Goal: Information Seeking & Learning: Learn about a topic

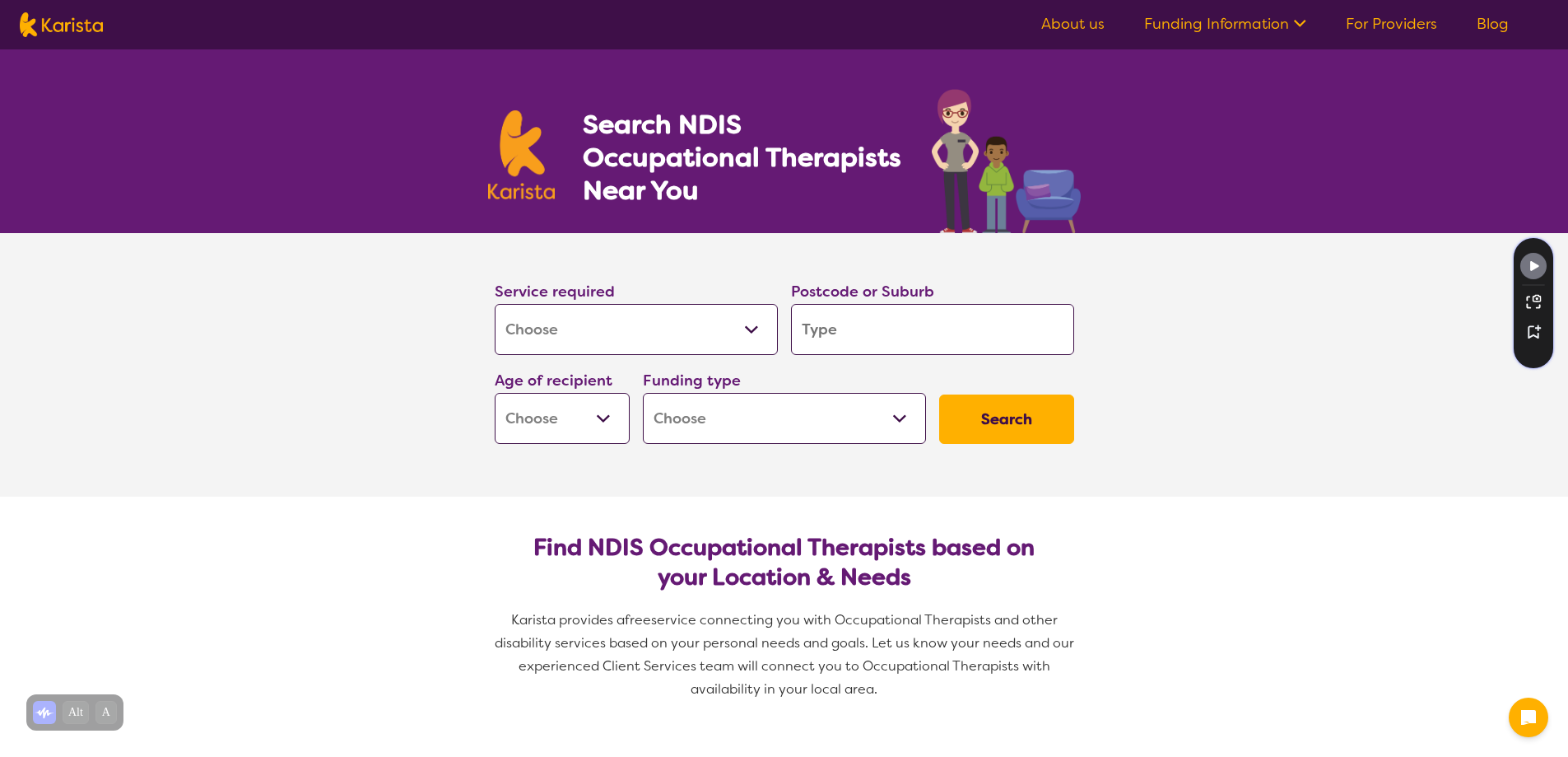
select select "[MEDICAL_DATA]"
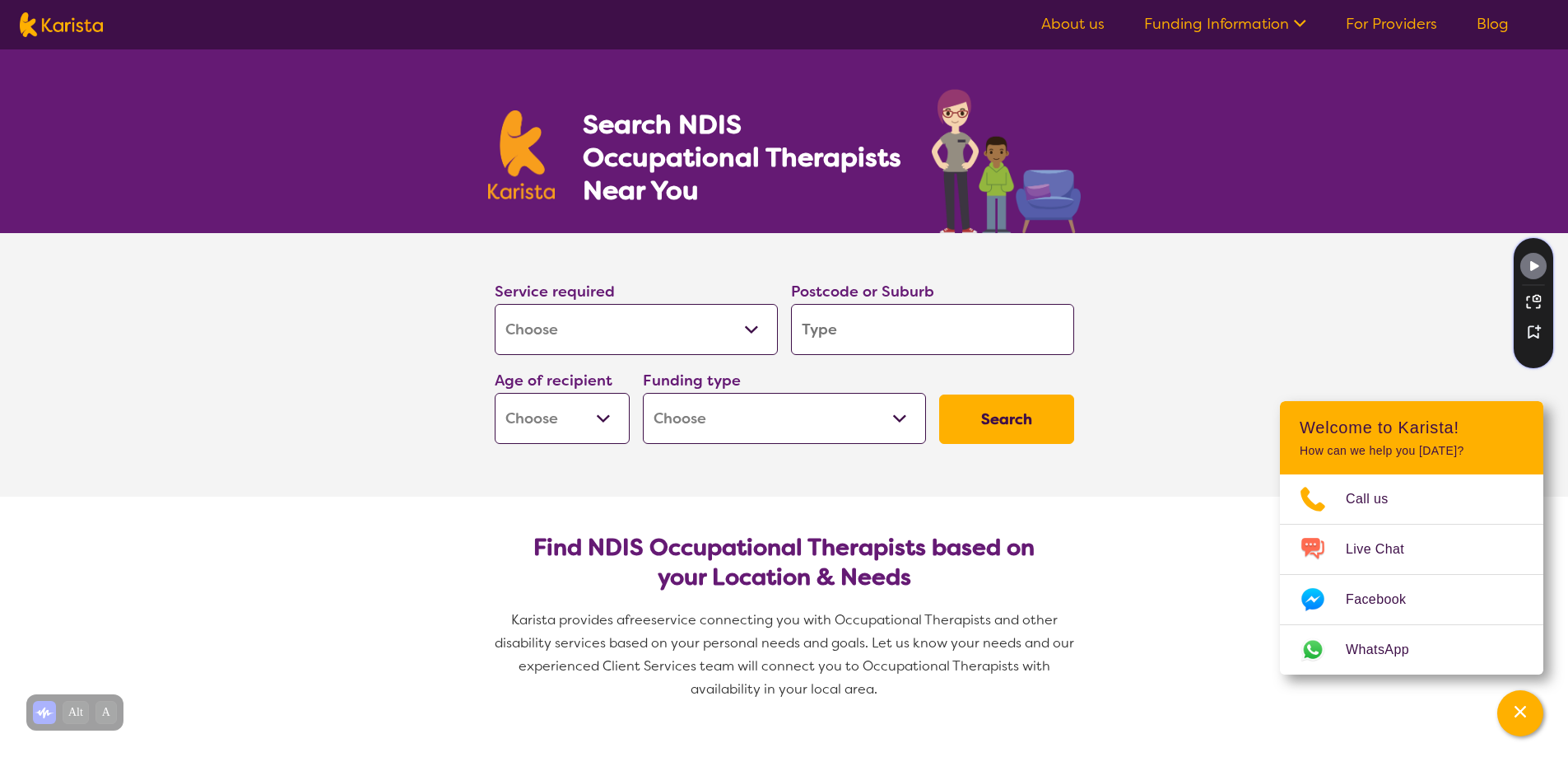
click at [1259, 28] on link "Funding Information" at bounding box center [1225, 24] width 162 height 20
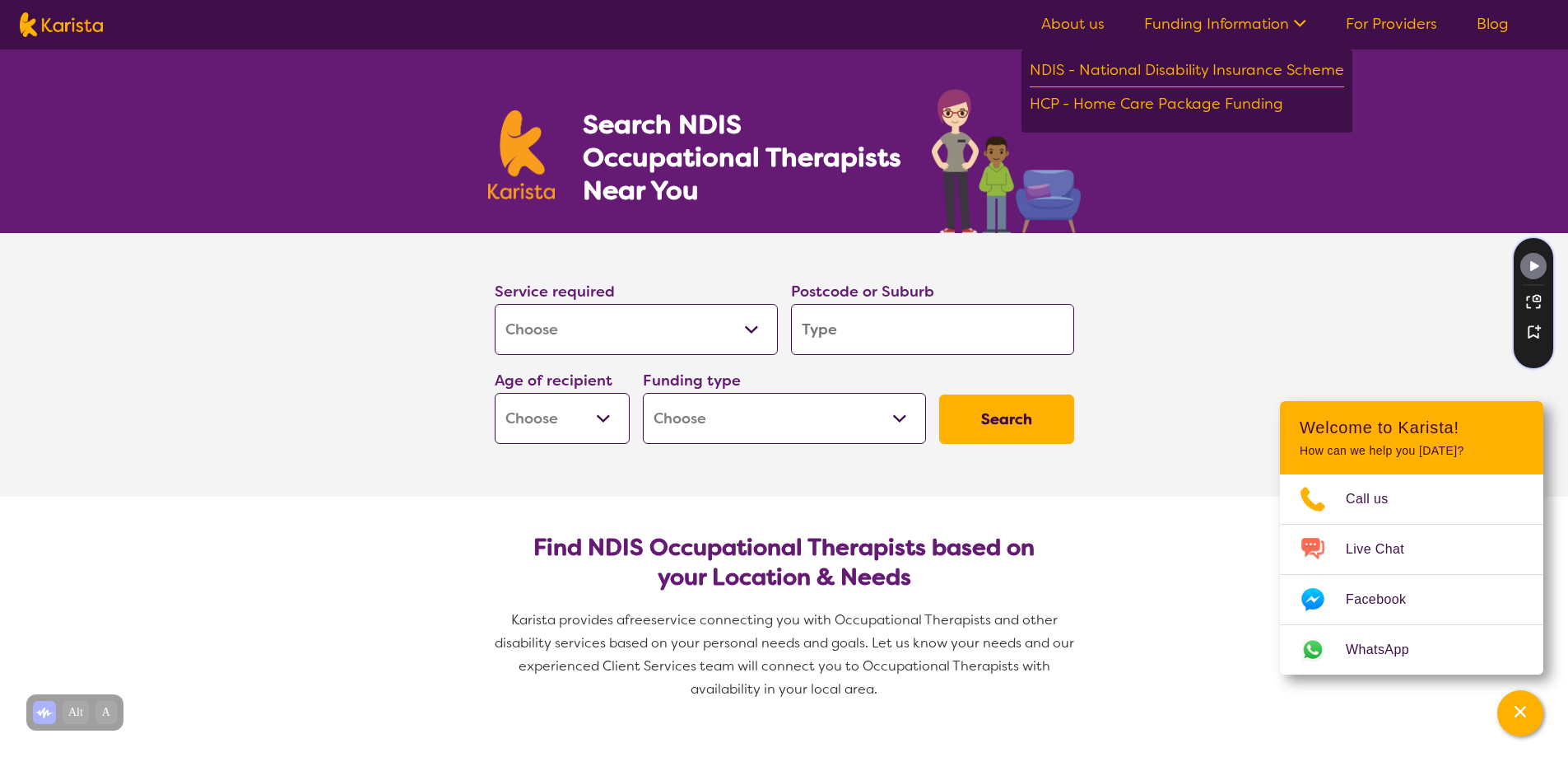
click at [936, 329] on input "search" at bounding box center [932, 329] width 283 height 51
type input "3"
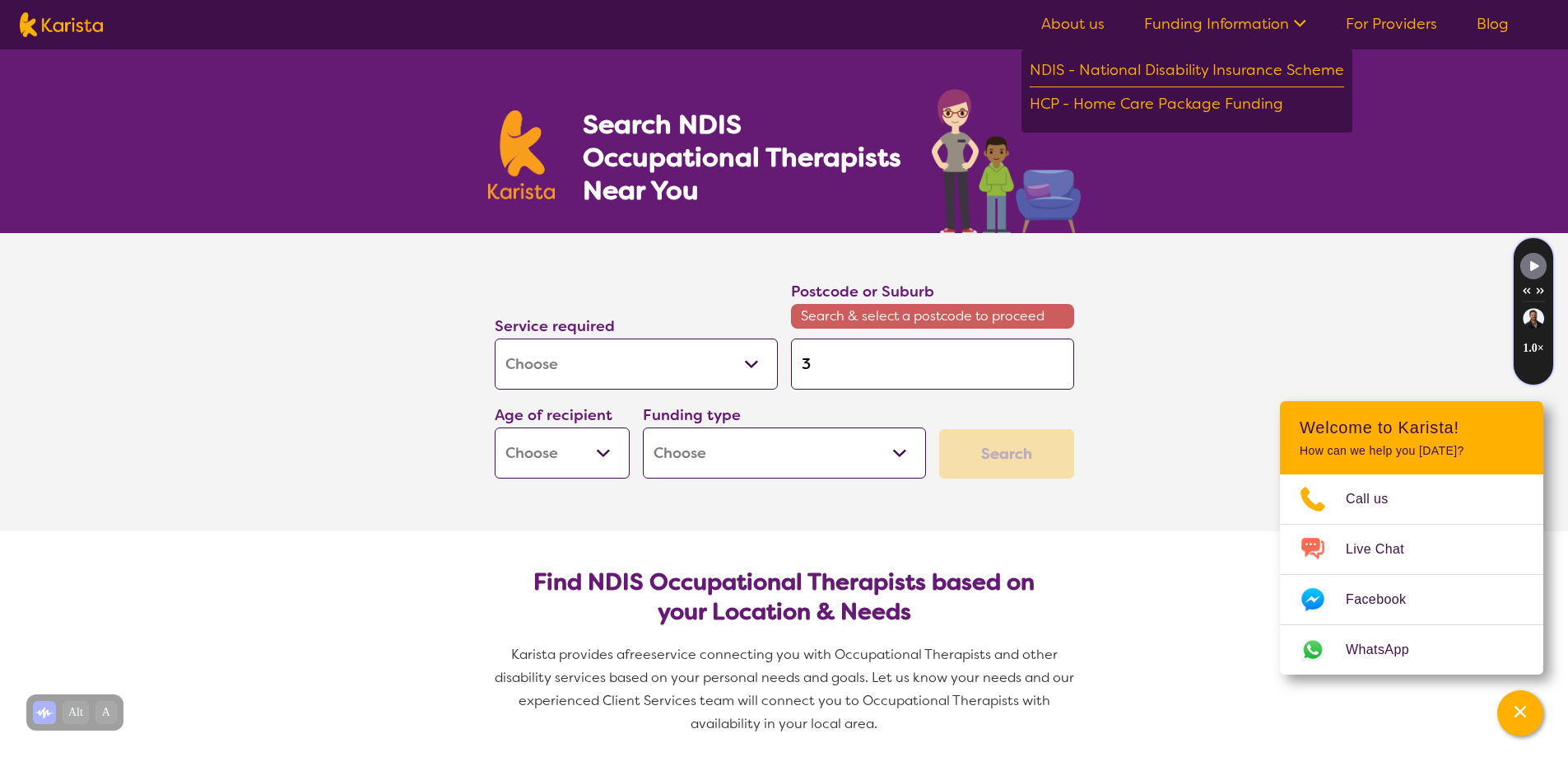
type input "35"
type input "356"
type input "3561"
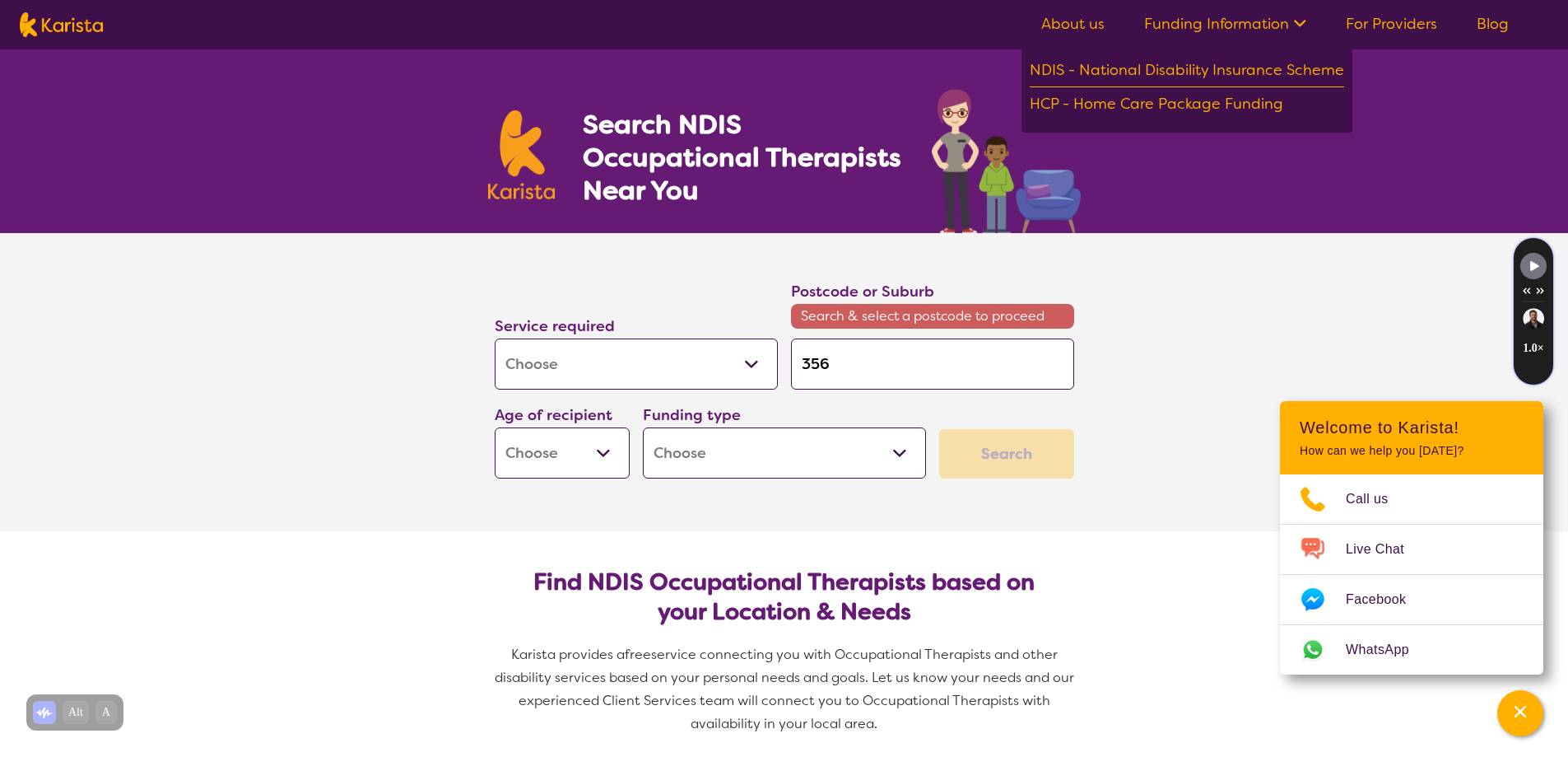
type input "3561"
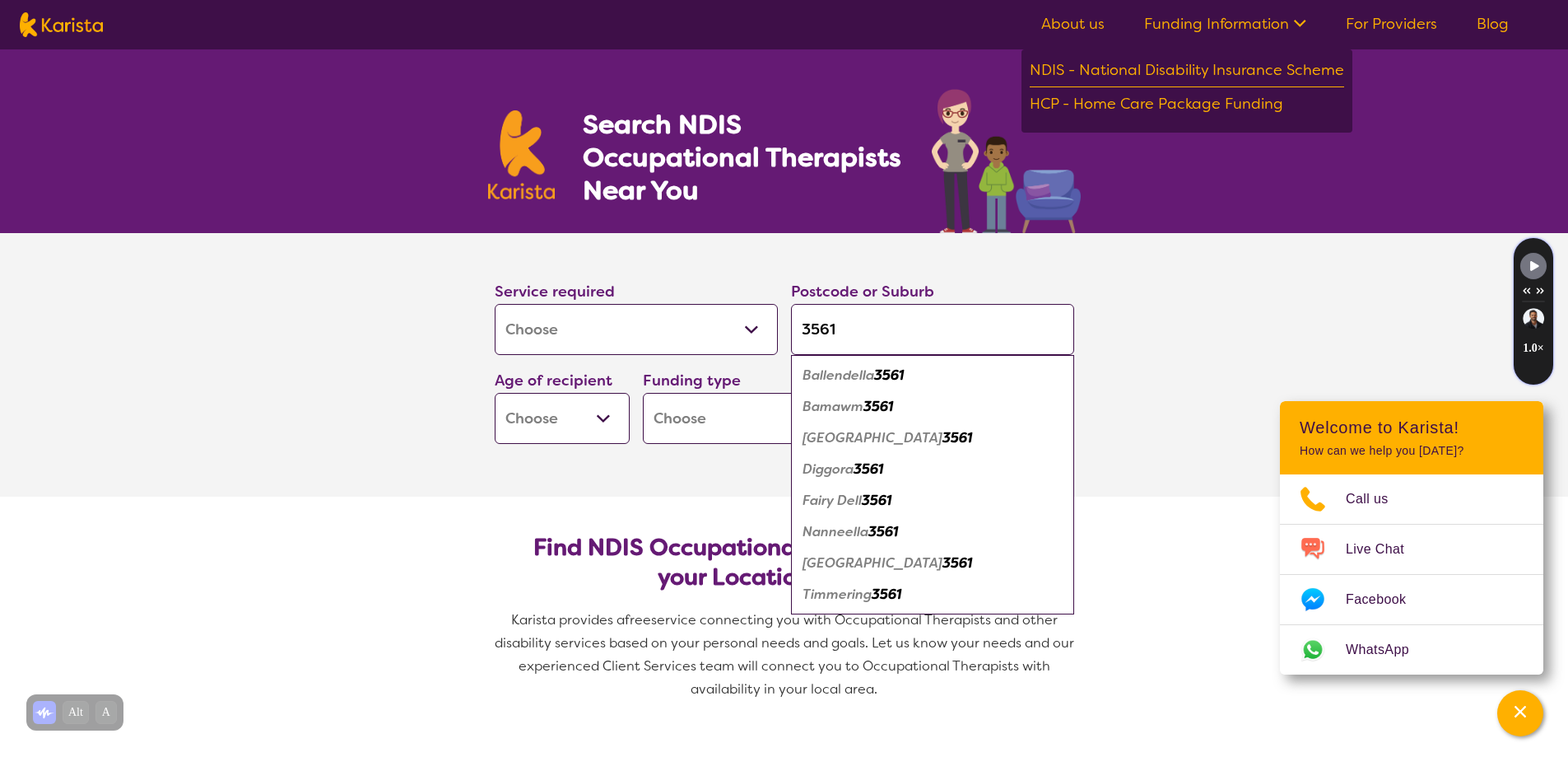
type input "3561"
click at [939, 394] on button "Search" at bounding box center [1006, 418] width 135 height 49
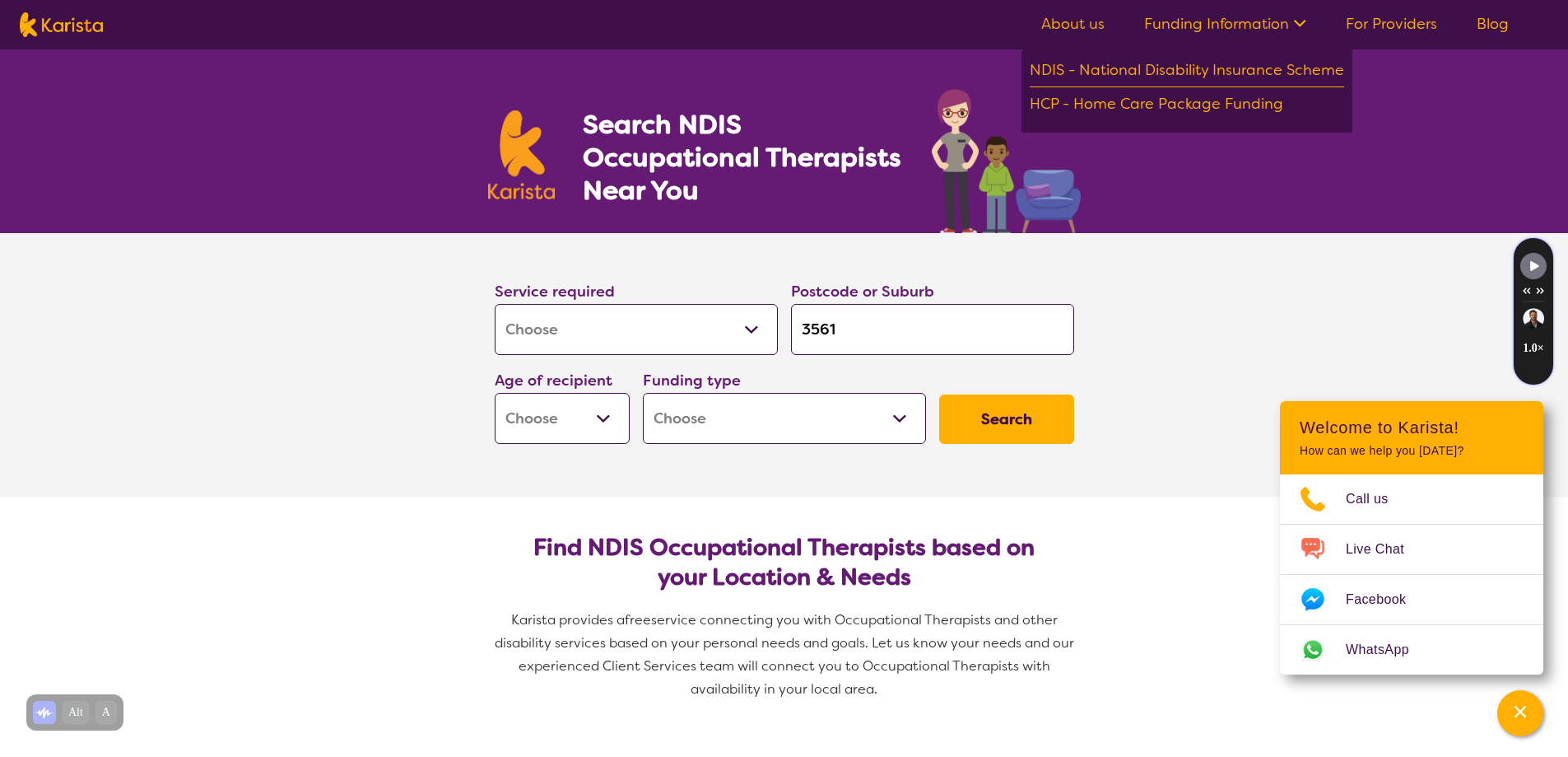
click at [596, 417] on select "Early Childhood - 0 to 9 Child - 10 to 11 Adolescent - 12 to 17 Adult - 18 to 6…" at bounding box center [562, 418] width 135 height 51
select select "EC"
click at [495, 393] on select "Early Childhood - 0 to 9 Child - 10 to 11 Adolescent - 12 to 17 Adult - 18 to 6…" at bounding box center [562, 418] width 135 height 51
select select "EC"
click at [718, 429] on select "Home Care Package (HCP) National Disability Insurance Scheme (NDIS) I don't know" at bounding box center [784, 418] width 283 height 51
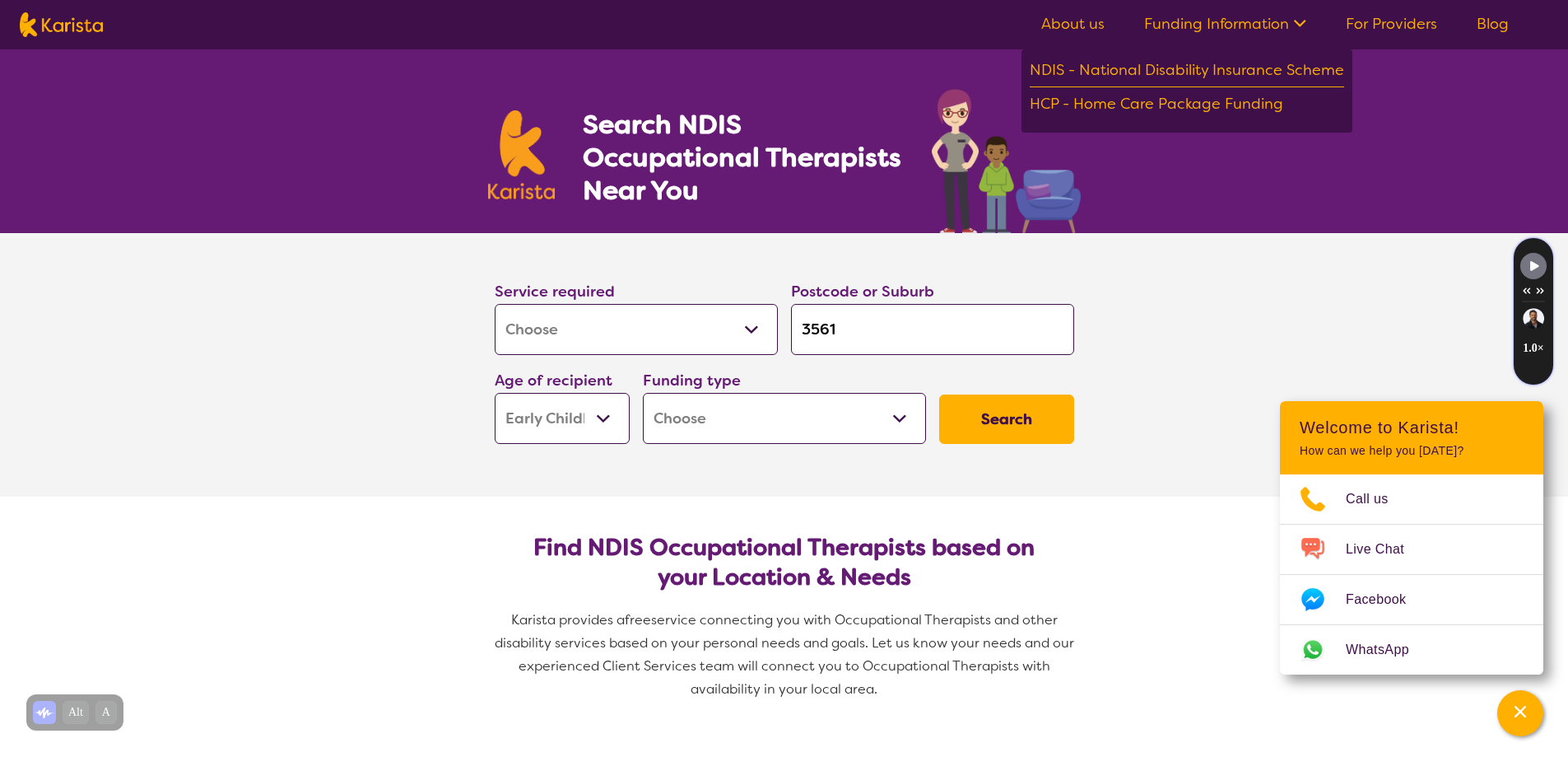
select select "i-don-t-know"
click at [643, 393] on select "Home Care Package (HCP) National Disability Insurance Scheme (NDIS) I don't know" at bounding box center [784, 418] width 283 height 51
select select "i-don-t-know"
click at [1018, 415] on button "Search" at bounding box center [1006, 418] width 135 height 49
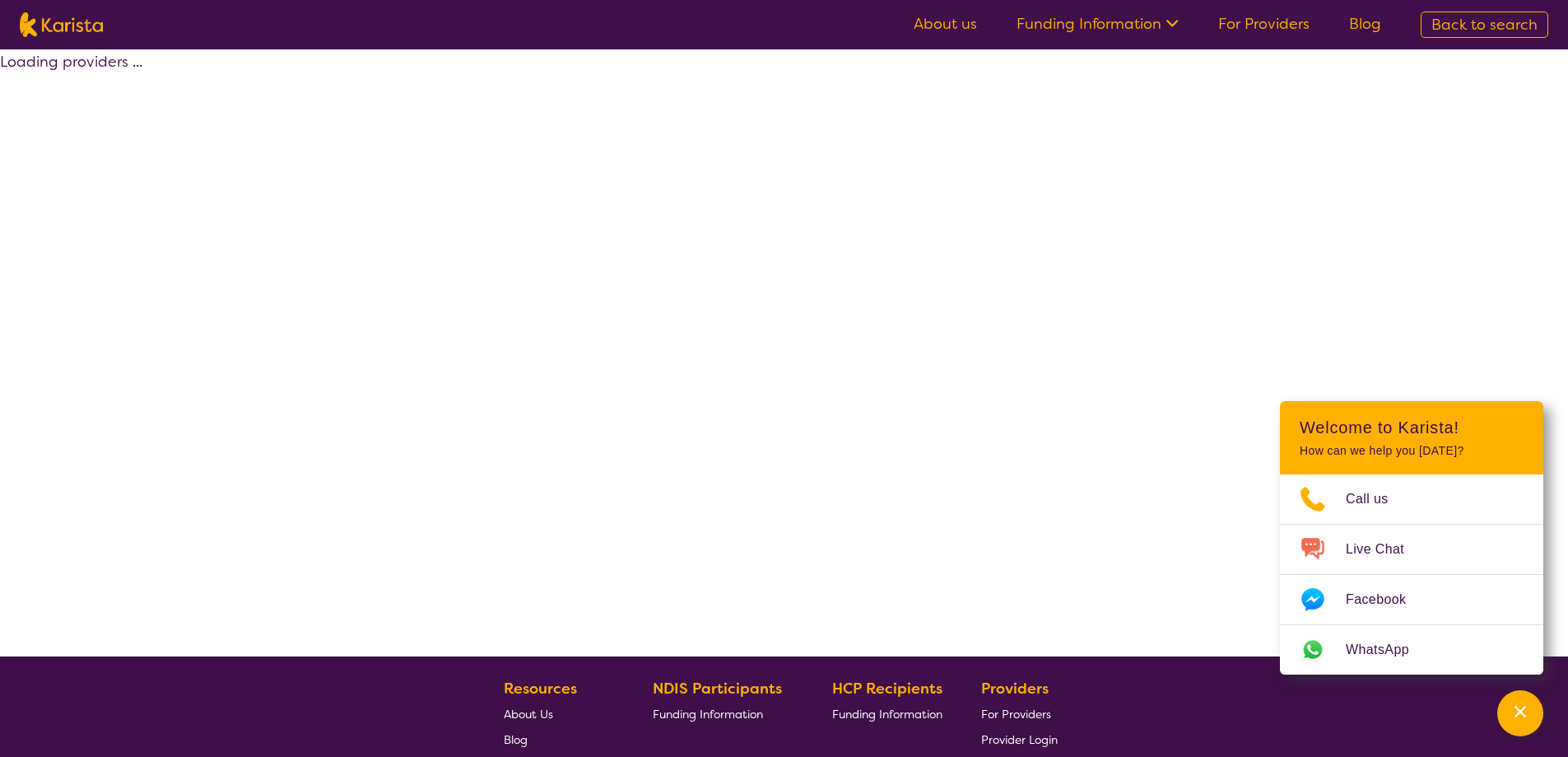
select select "[MEDICAL_DATA]"
select select "EC"
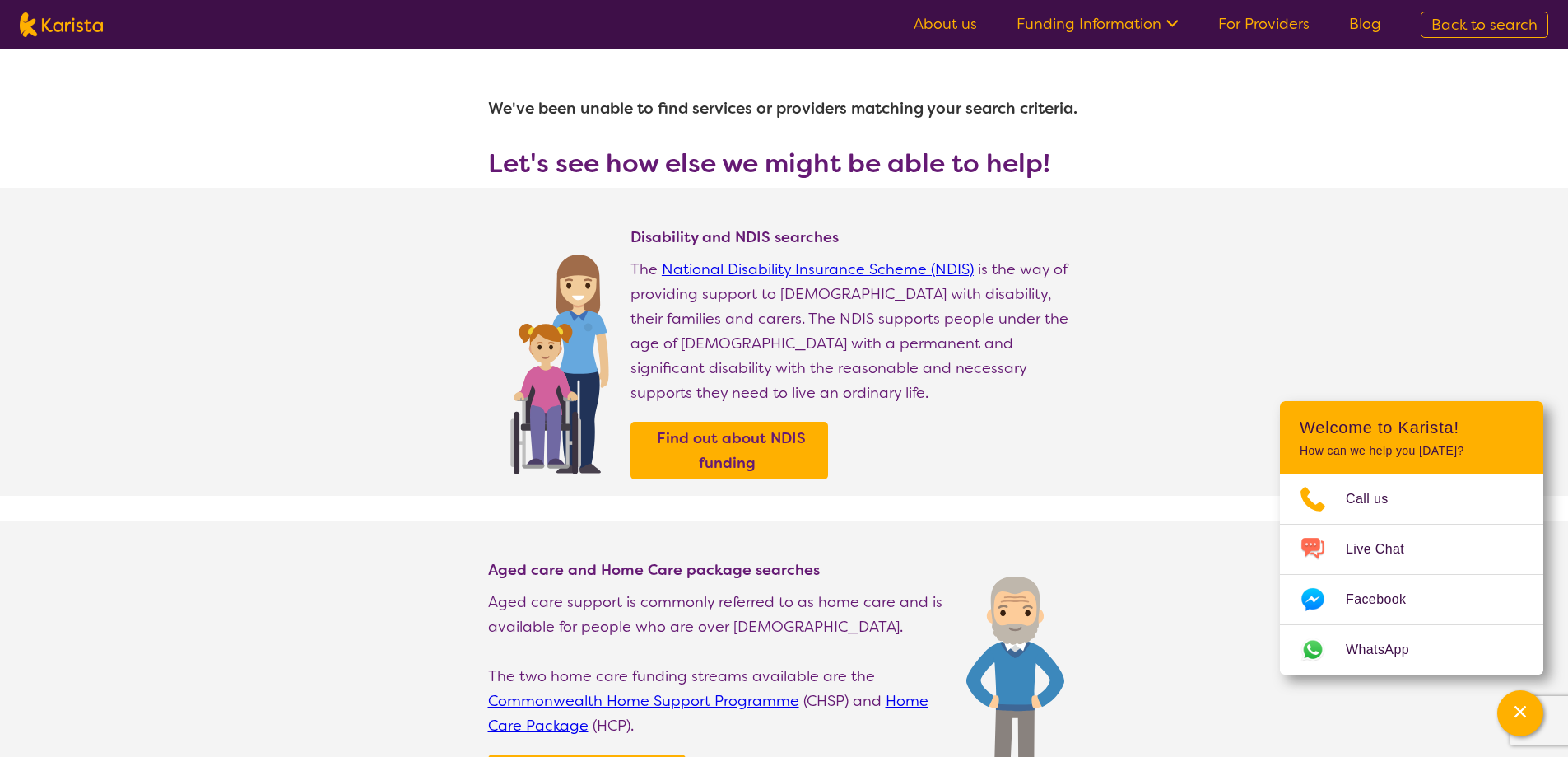
select select "[MEDICAL_DATA]"
select select "EC"
select select "i-don-t-know"
select select "[MEDICAL_DATA]"
select select "EC"
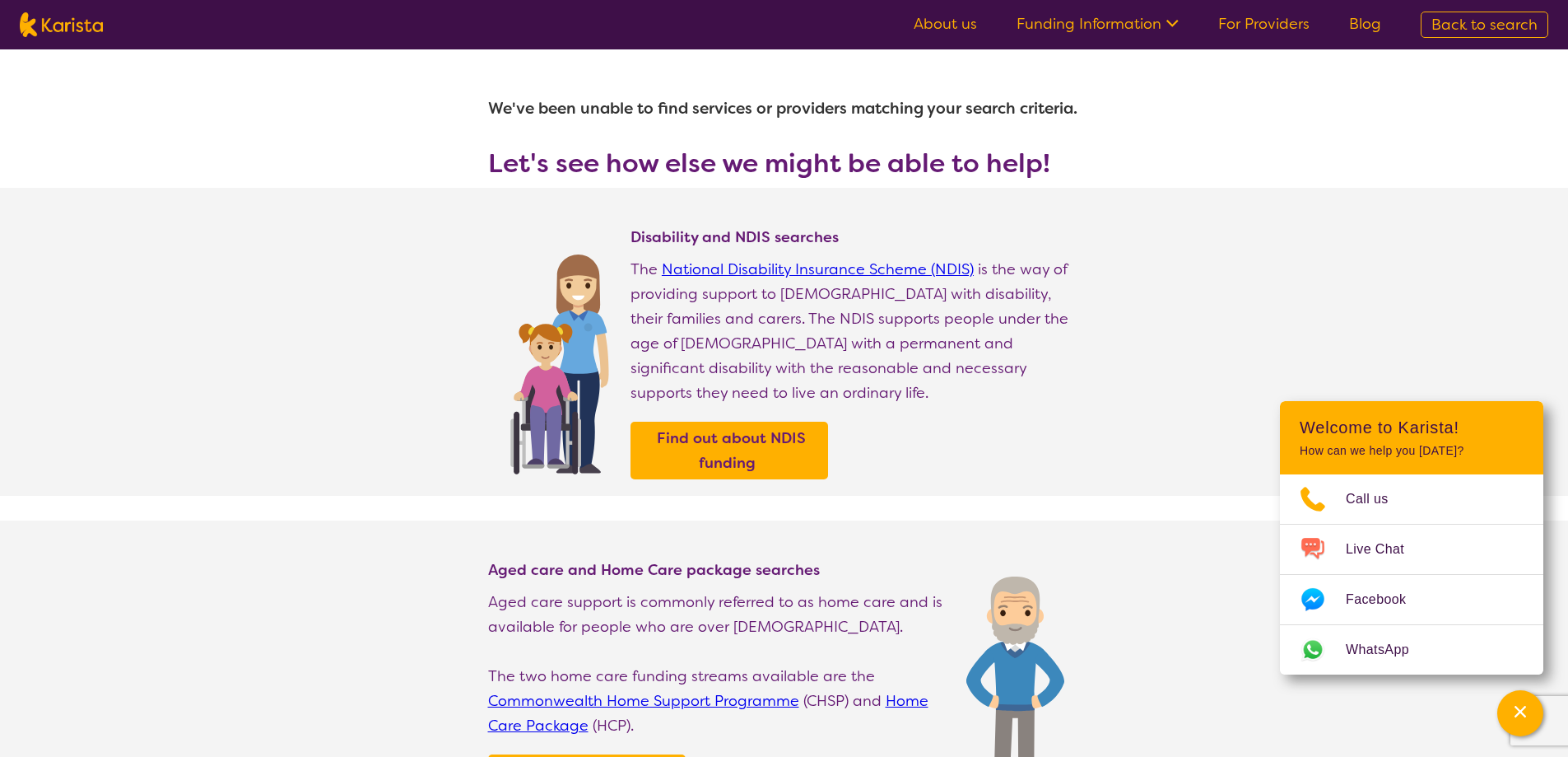
select select "i-don-t-know"
